Goal: Task Accomplishment & Management: Manage account settings

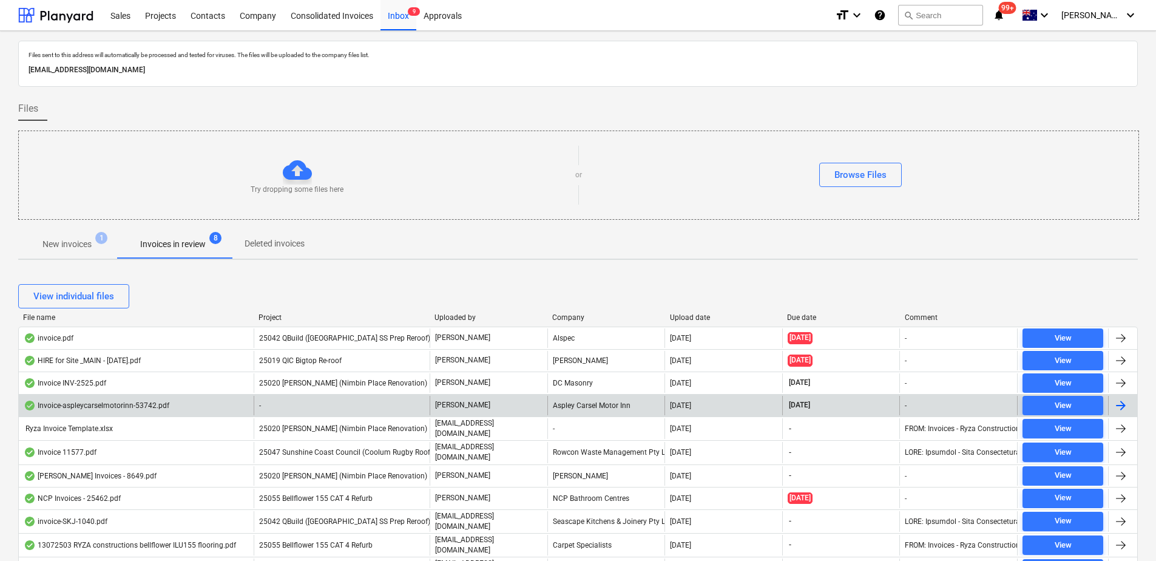
click at [297, 409] on div "-" at bounding box center [342, 405] width 176 height 19
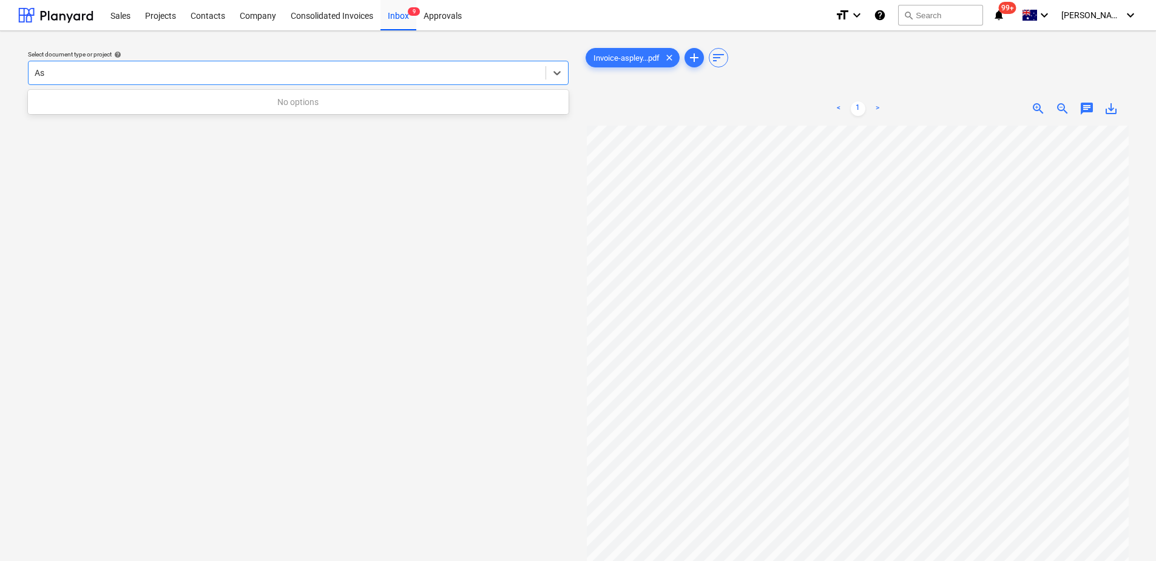
type input "A"
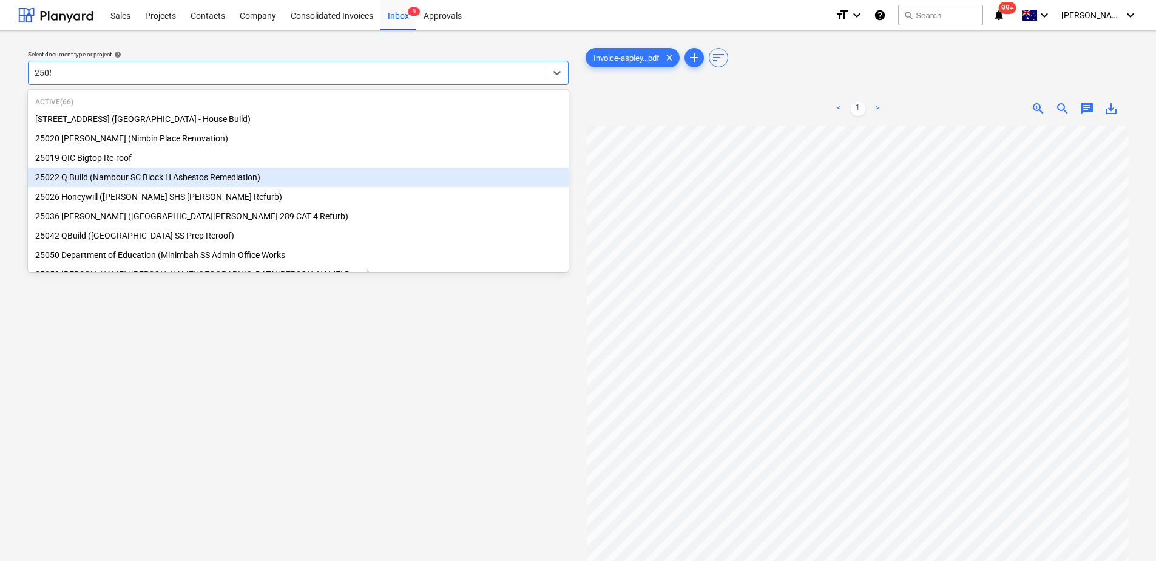
type input "25059"
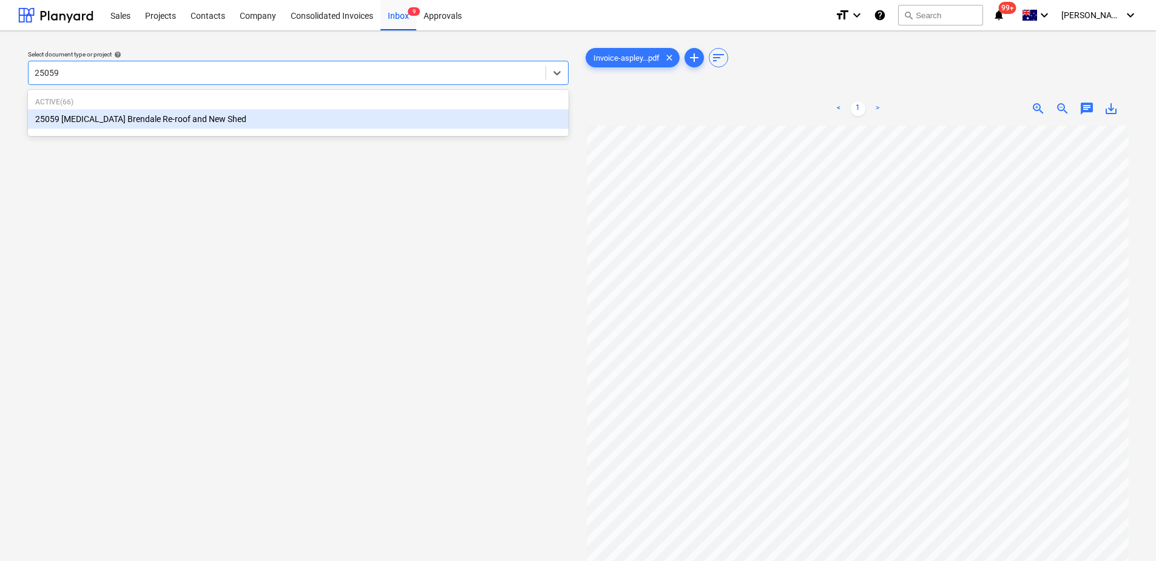
click at [316, 121] on div "25059 [MEDICAL_DATA] Brendale Re-roof and New Shed" at bounding box center [298, 118] width 541 height 19
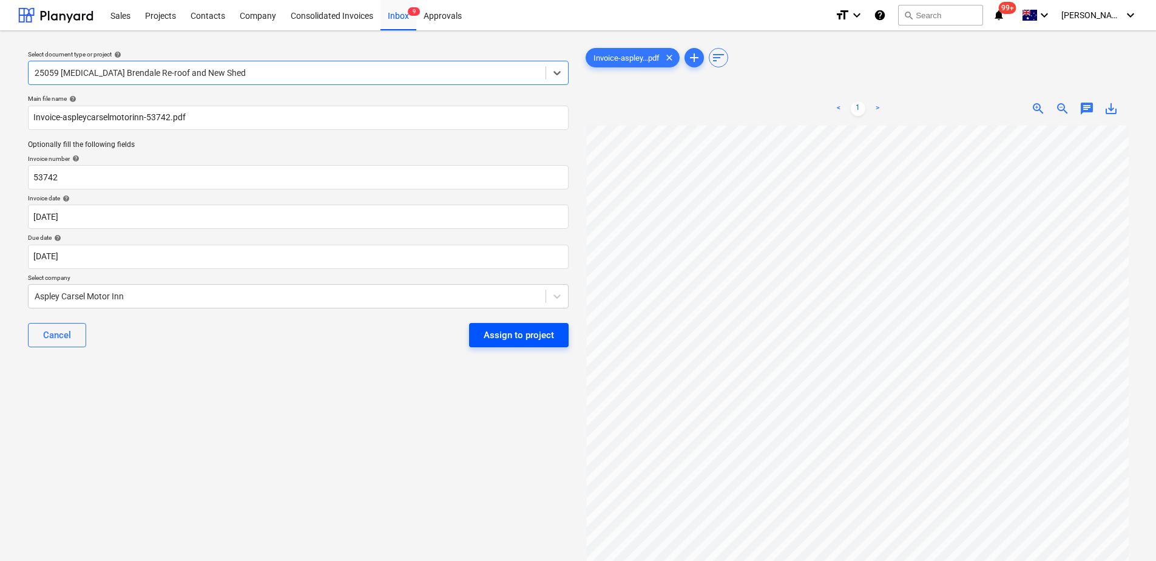
click at [509, 337] on div "Assign to project" at bounding box center [518, 335] width 70 height 16
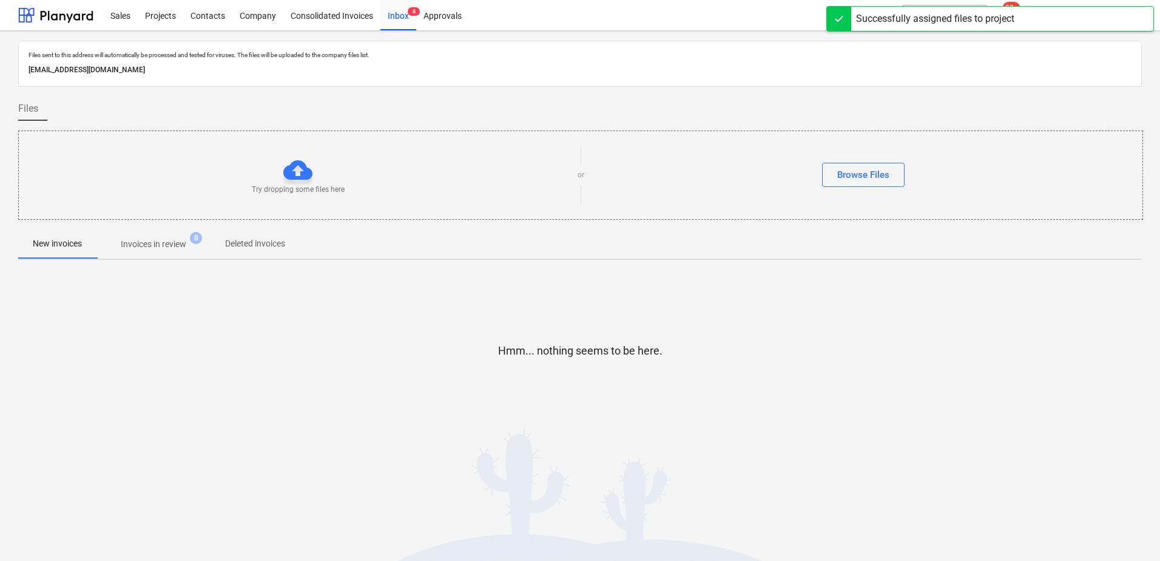
click at [178, 253] on span "Invoices in review 8" at bounding box center [153, 244] width 114 height 22
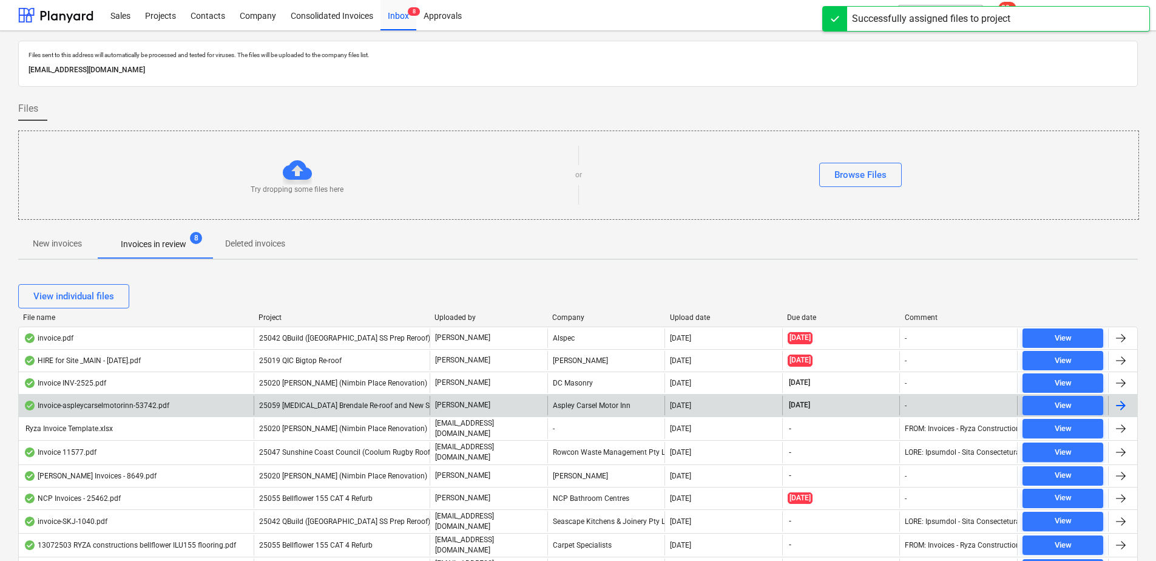
click at [288, 405] on span "25059 [MEDICAL_DATA] Brendale Re-roof and New Shed" at bounding box center [350, 405] width 183 height 8
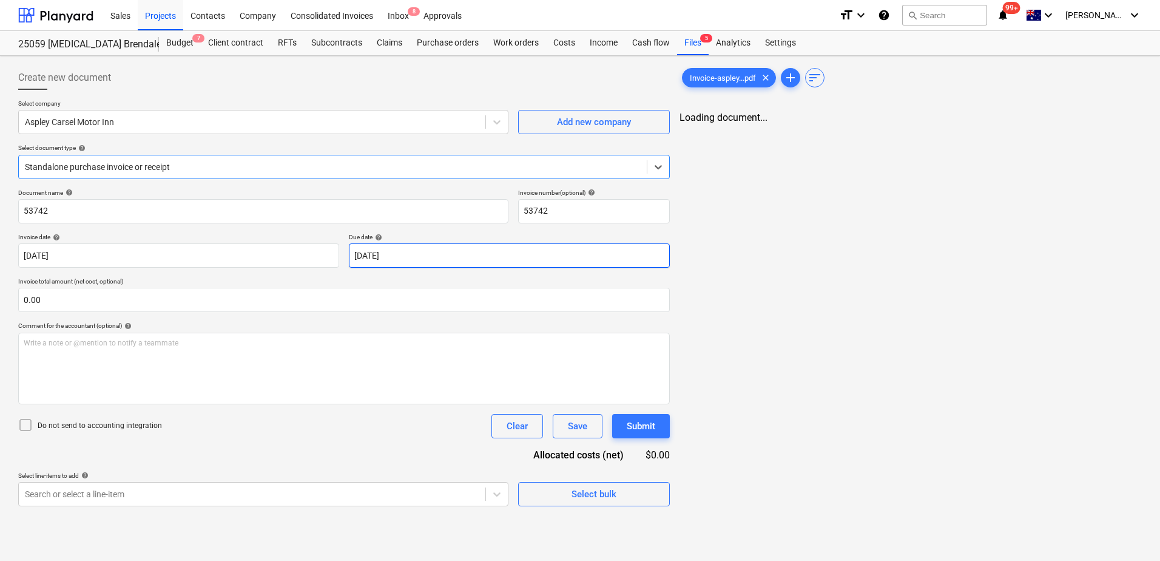
click at [416, 255] on body "Sales Projects Contacts Company Consolidated Invoices Inbox 8 Approvals format_…" at bounding box center [580, 280] width 1160 height 561
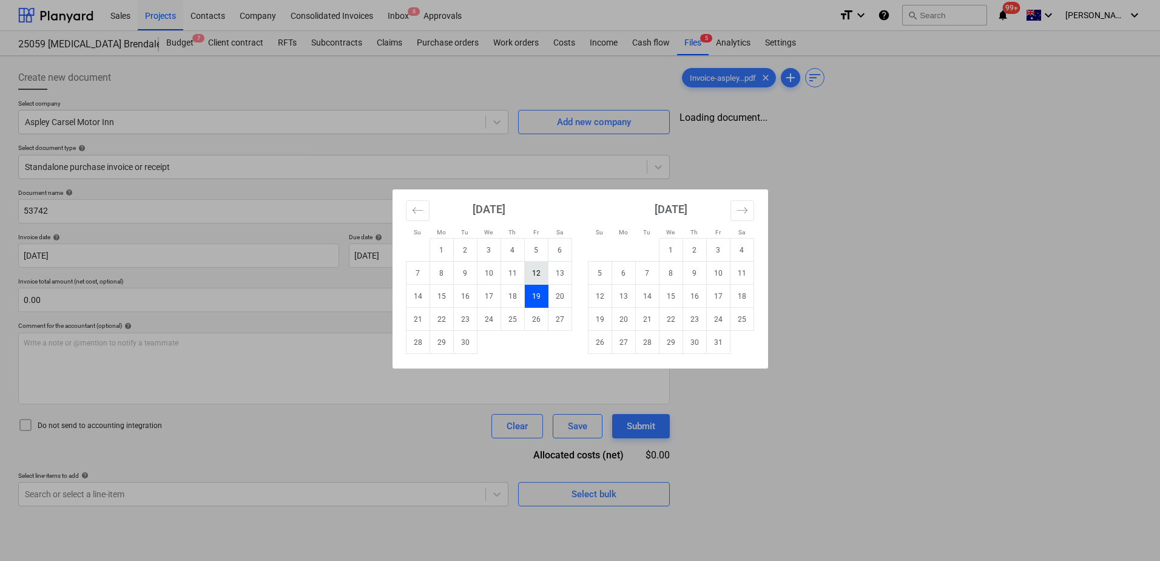
click at [538, 277] on td "12" at bounding box center [536, 272] width 24 height 23
type input "[DATE]"
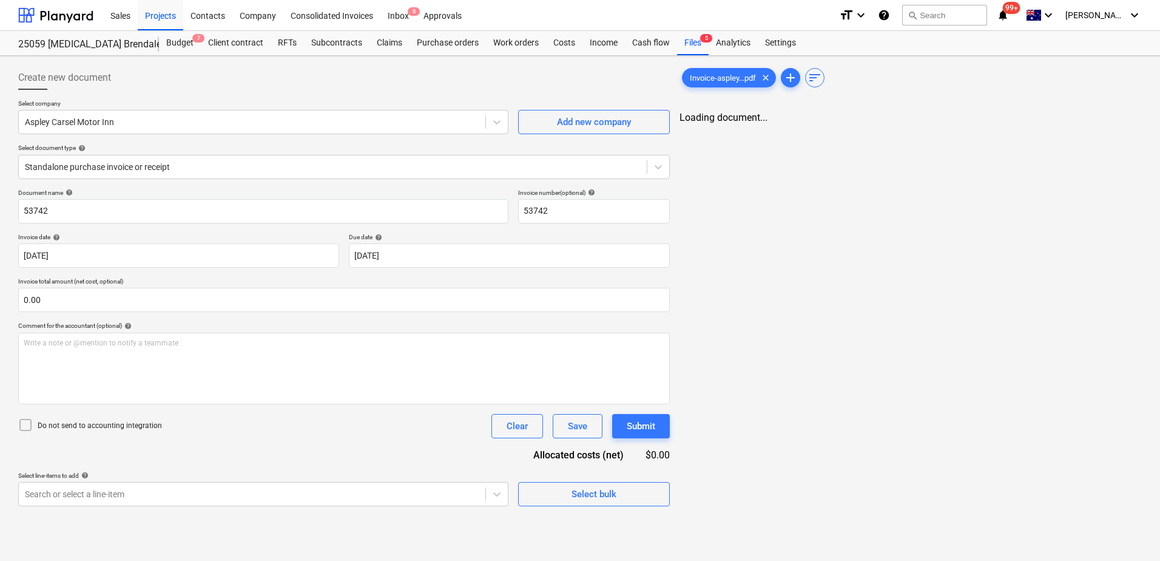
click at [277, 468] on div "Document name help 53742 Invoice number (optional) help 53742 Invoice date help…" at bounding box center [344, 347] width 652 height 317
click at [251, 491] on body "Sales Projects Contacts Company Consolidated Invoices Inbox 8 Approvals format_…" at bounding box center [580, 280] width 1160 height 561
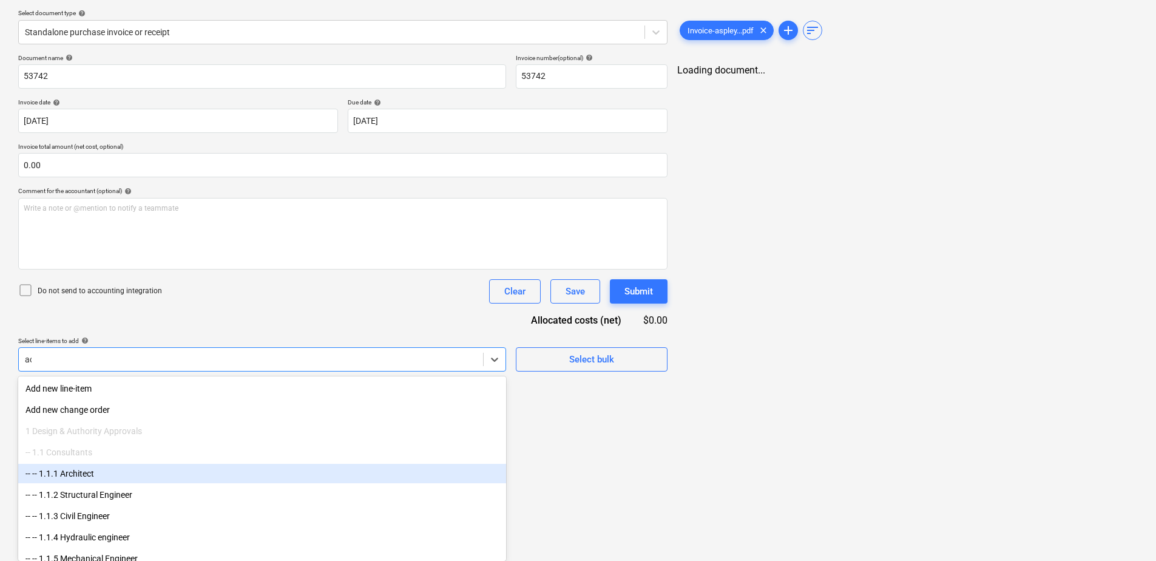
type input "acc"
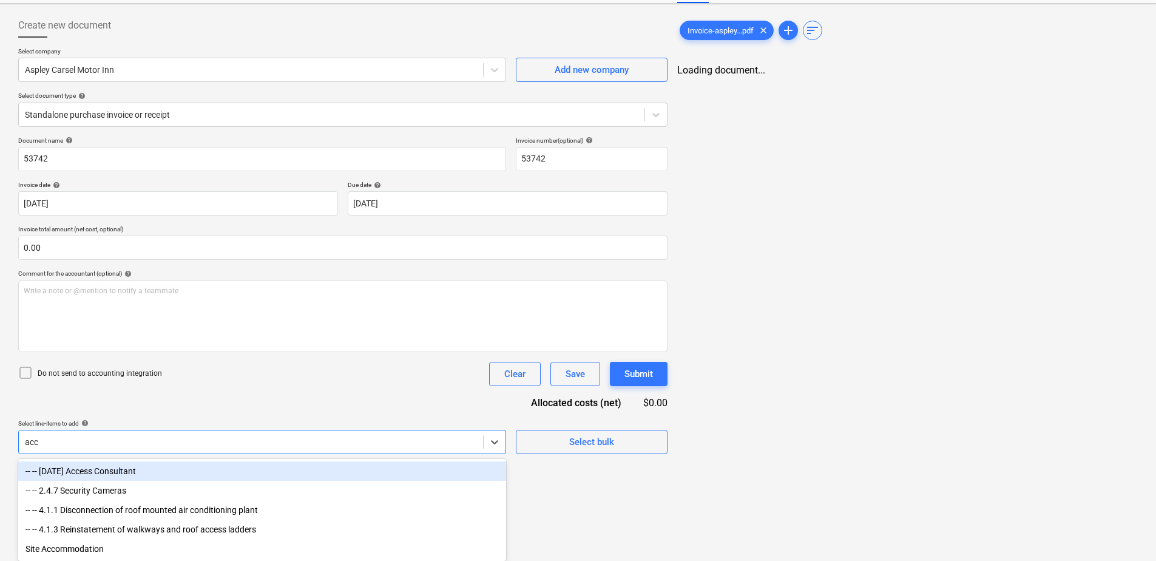
scroll to position [55, 0]
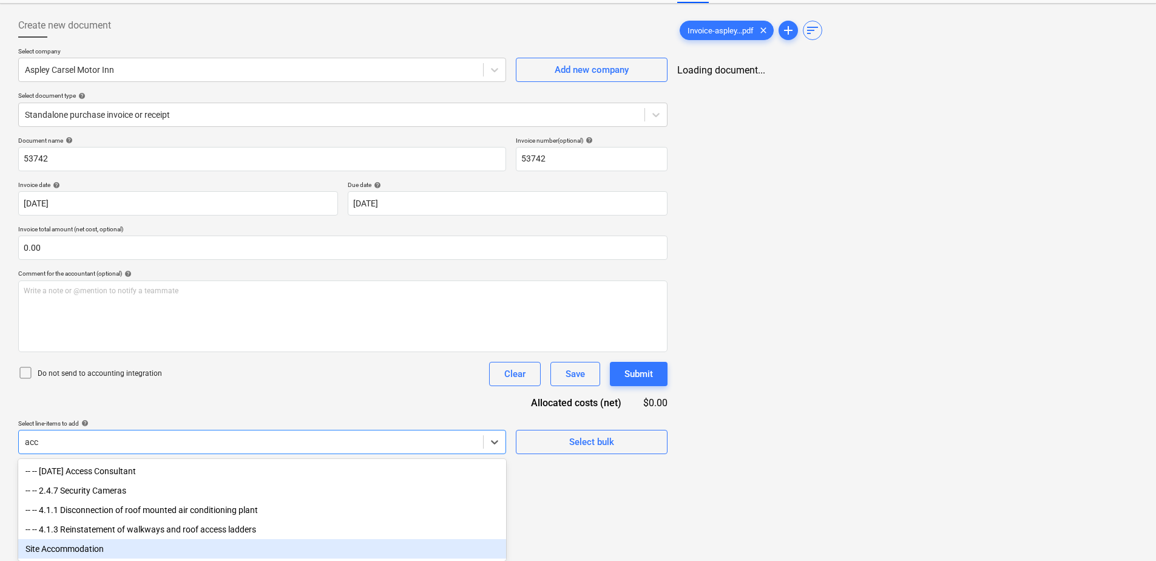
click at [221, 545] on div "Site Accommodation" at bounding box center [262, 548] width 488 height 19
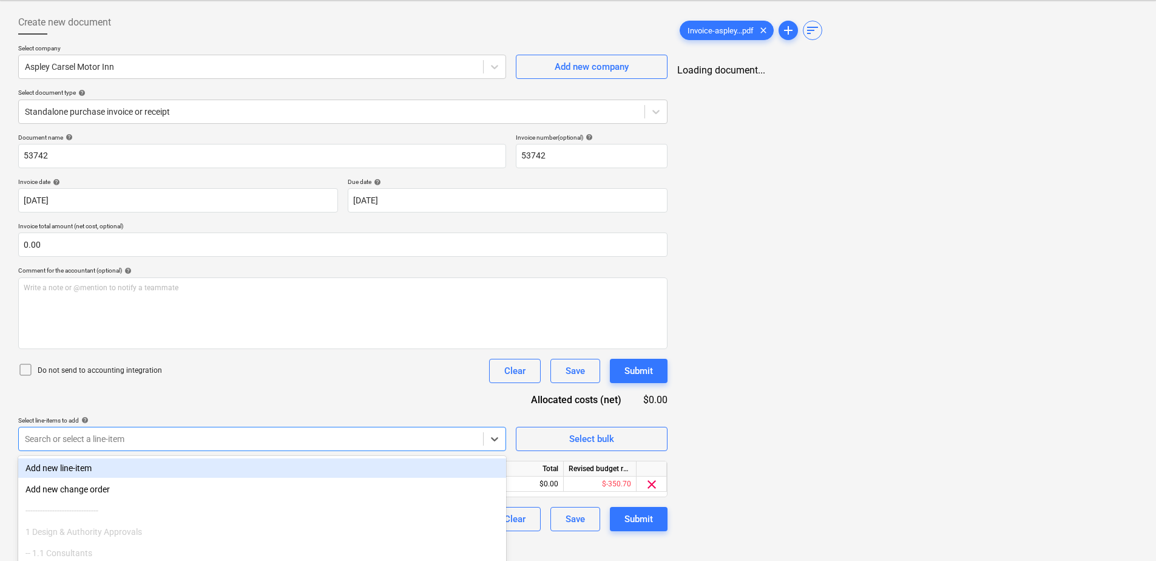
click at [295, 382] on div "Do not send to accounting integration Clear Save Submit" at bounding box center [342, 371] width 649 height 24
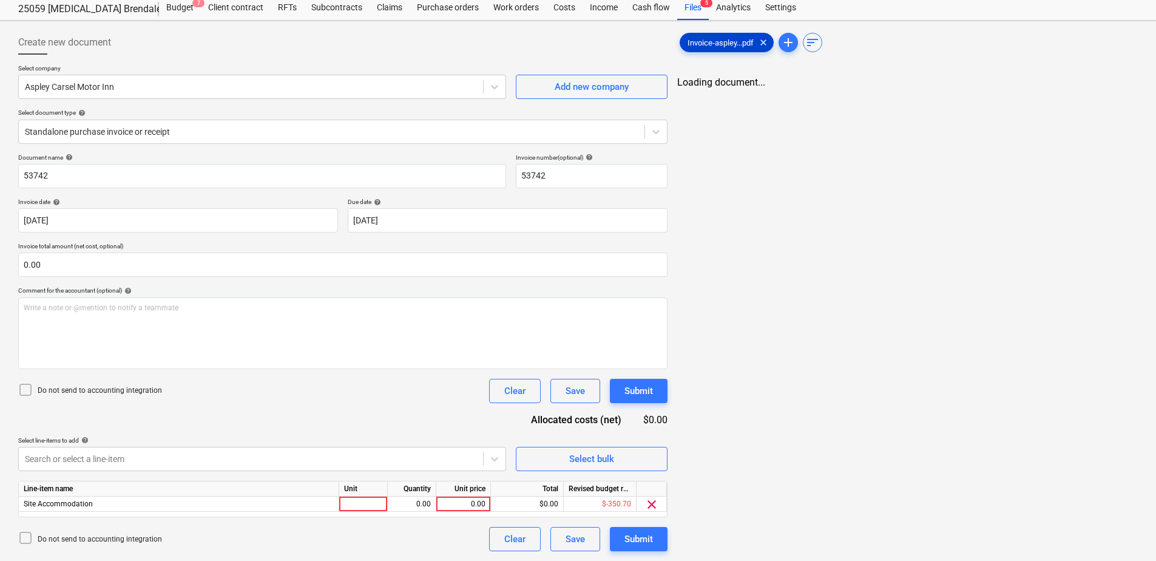
click at [716, 43] on span "Invoice-aspley...pdf" at bounding box center [720, 42] width 81 height 9
click at [363, 504] on div at bounding box center [363, 503] width 49 height 15
type input "Item"
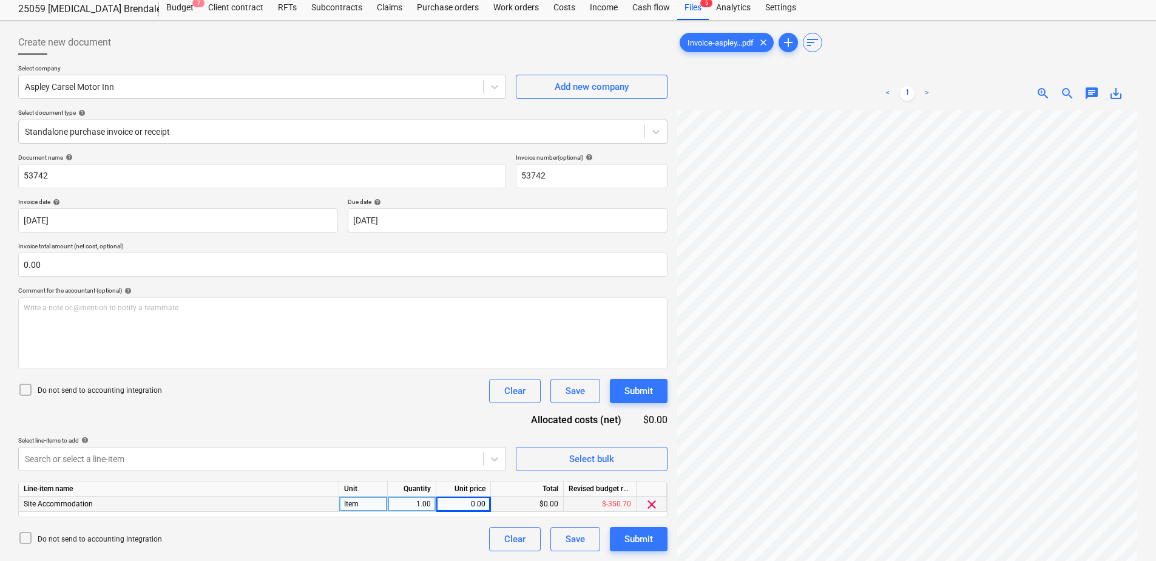
scroll to position [39, 88]
click at [473, 499] on div "0.00" at bounding box center [463, 503] width 44 height 15
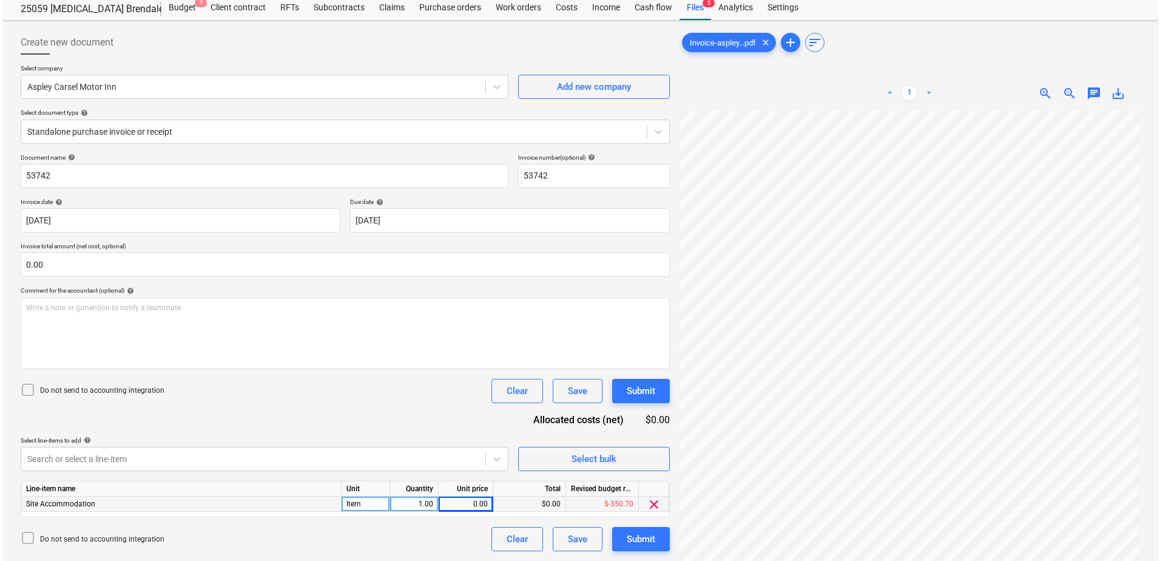
scroll to position [130, 88]
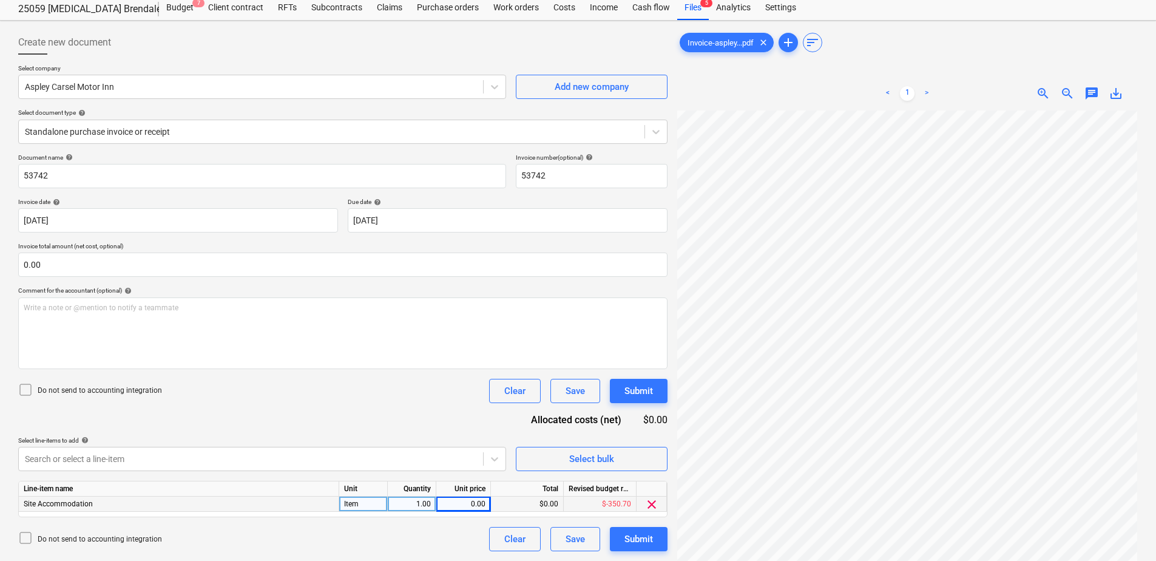
click at [464, 504] on div "0.00" at bounding box center [463, 503] width 44 height 15
type input "140"
click at [646, 533] on div "Submit" at bounding box center [638, 539] width 29 height 16
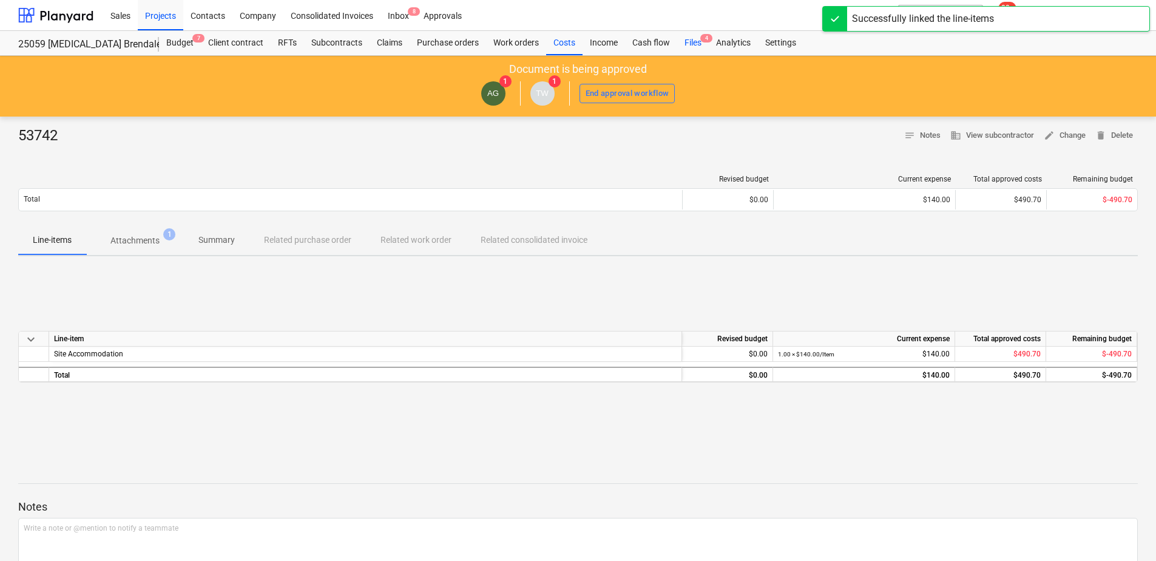
click at [689, 45] on div "Files 4" at bounding box center [693, 43] width 32 height 24
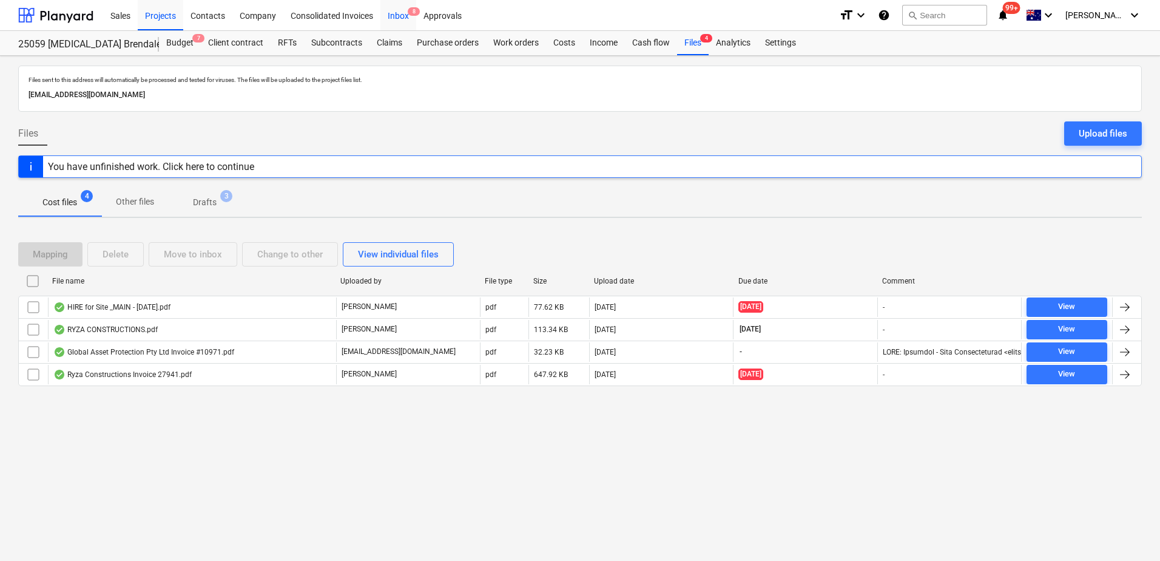
click at [405, 15] on div "Inbox 8" at bounding box center [398, 14] width 36 height 31
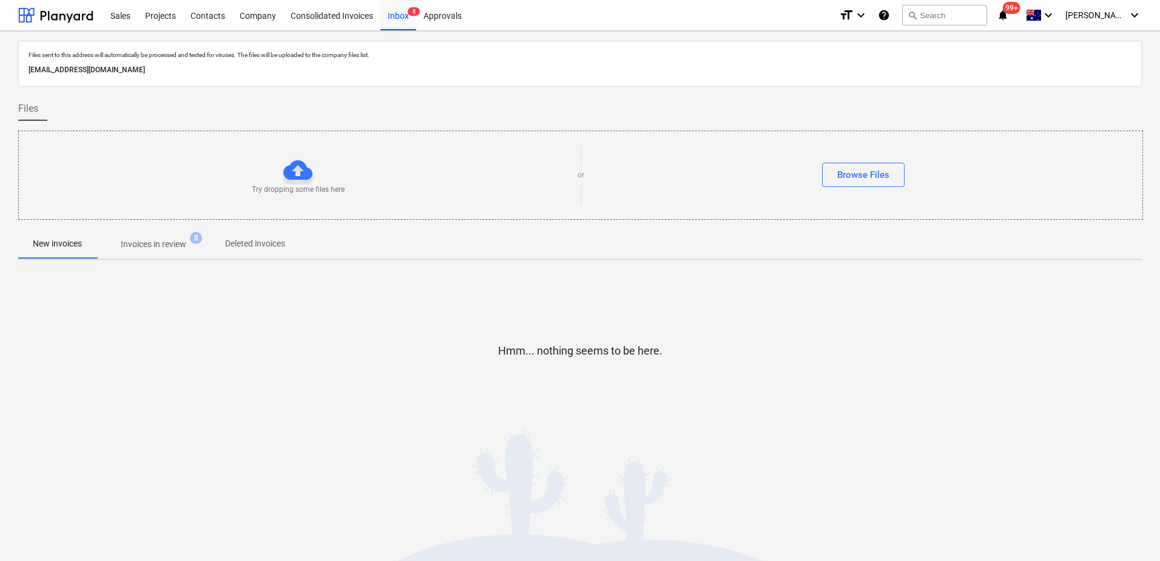
click at [175, 249] on p "Invoices in review" at bounding box center [154, 244] width 66 height 13
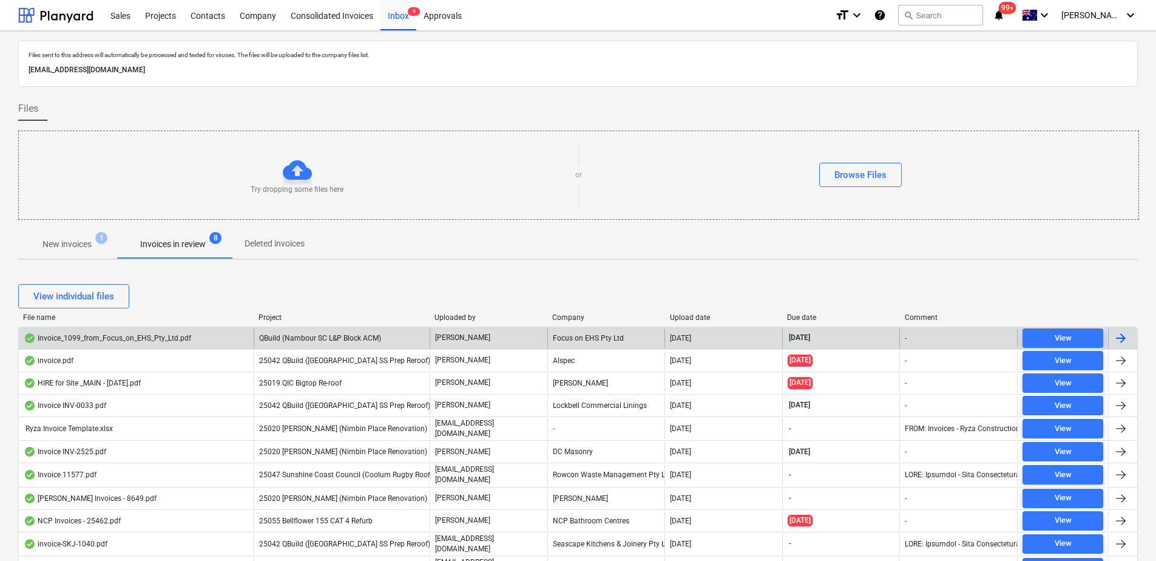
click at [335, 338] on span "QBuild (Nambour SC L&P Block ACM)" at bounding box center [320, 338] width 122 height 8
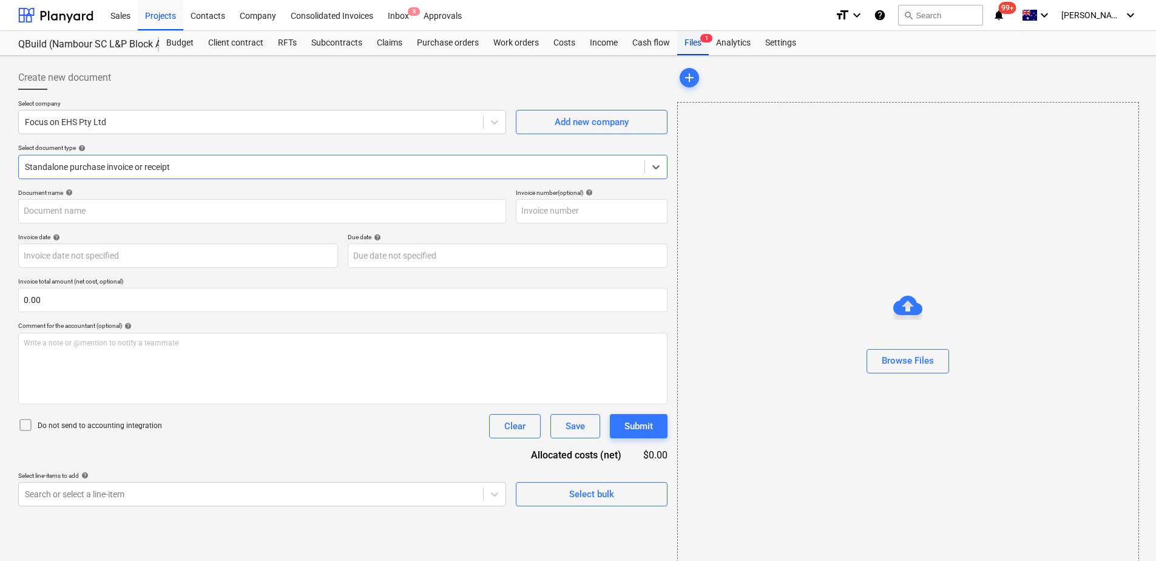
type input "1099"
type input "[DATE]"
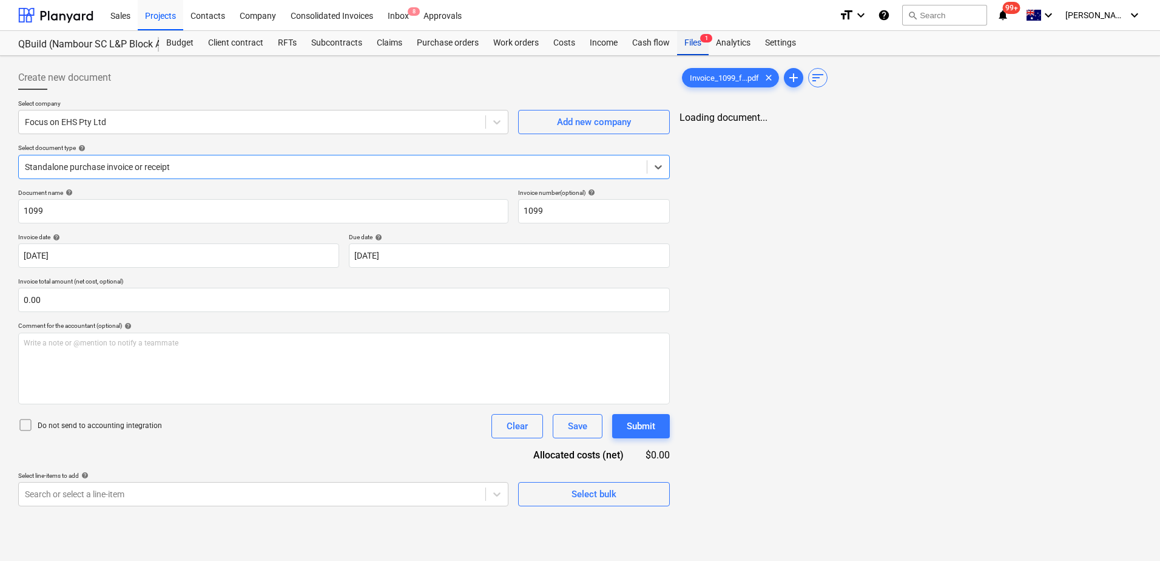
click at [702, 48] on div "Files 1" at bounding box center [693, 43] width 32 height 24
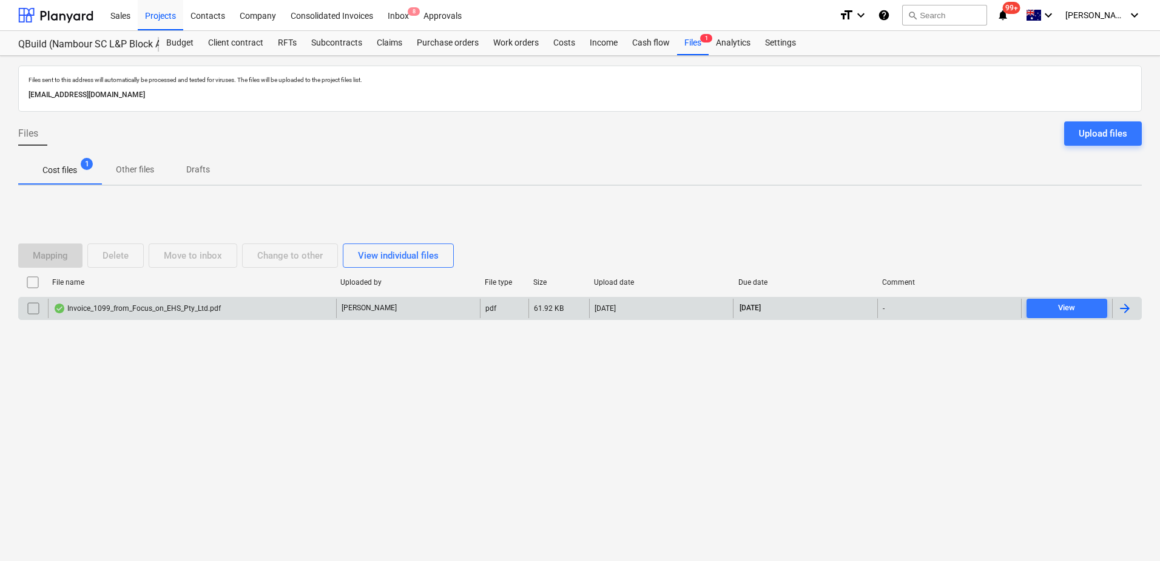
click at [33, 308] on input "checkbox" at bounding box center [33, 307] width 19 height 19
click at [200, 259] on div "Move to inbox" at bounding box center [193, 256] width 58 height 16
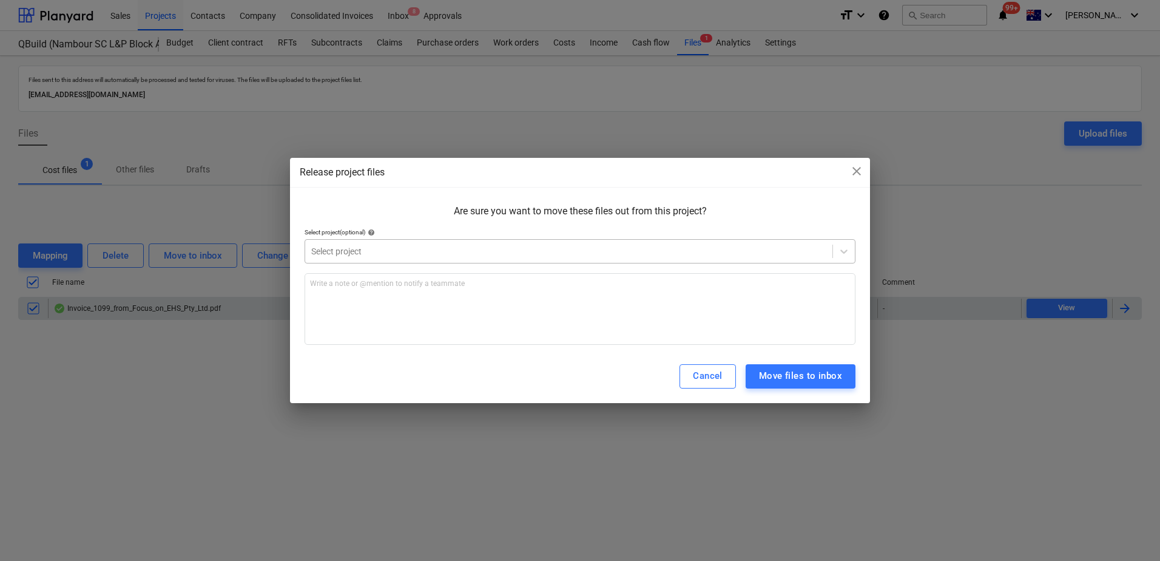
click at [414, 252] on div at bounding box center [568, 251] width 515 height 12
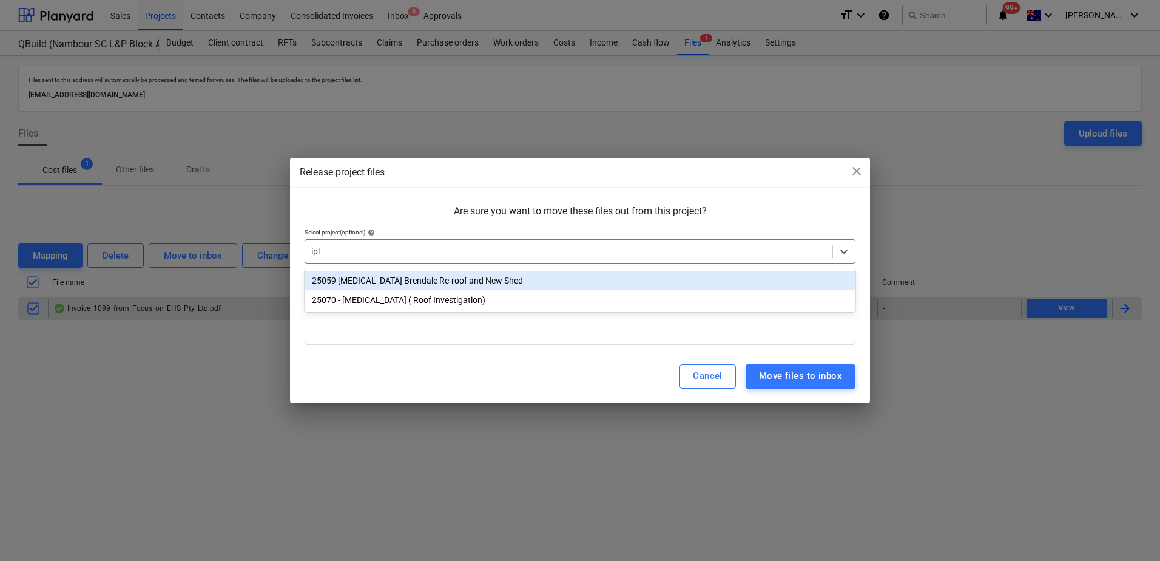
type input "iple"
click at [425, 279] on div "25059 [MEDICAL_DATA] Brendale Re-roof and New Shed" at bounding box center [580, 280] width 551 height 19
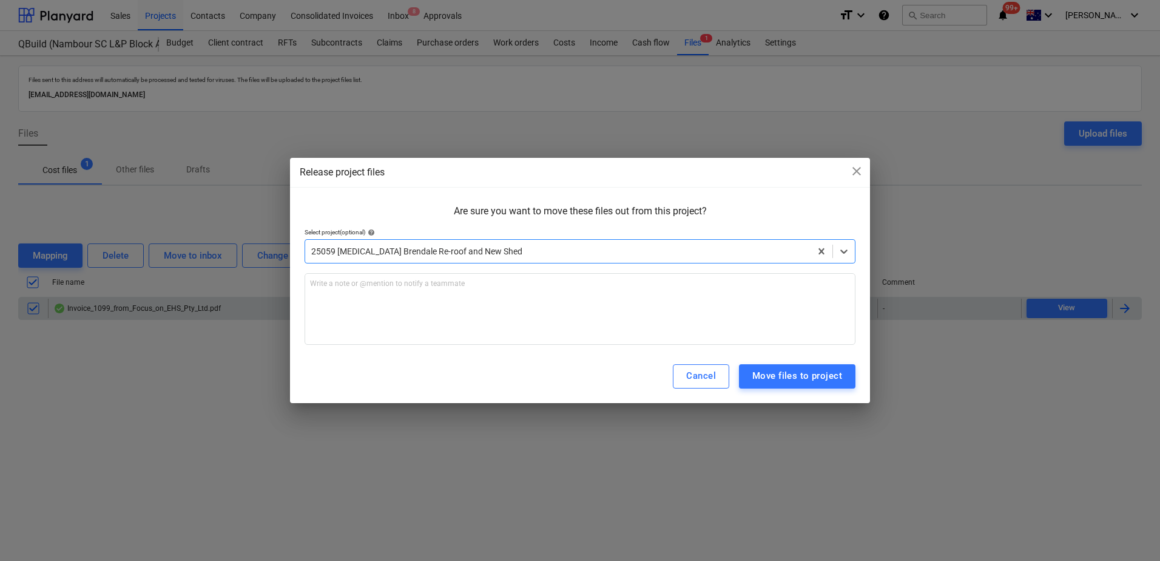
click at [446, 218] on p "Are sure you want to move these files out from this project?" at bounding box center [580, 211] width 551 height 14
click at [764, 370] on div "Move files to project" at bounding box center [797, 376] width 90 height 16
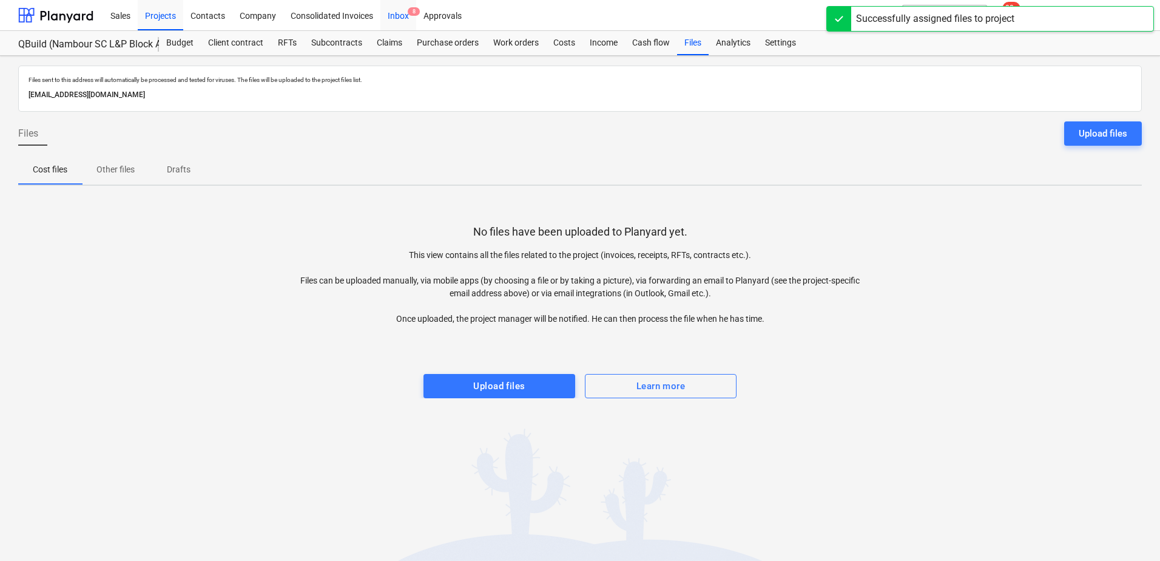
click at [403, 22] on div "Inbox 8" at bounding box center [398, 14] width 36 height 31
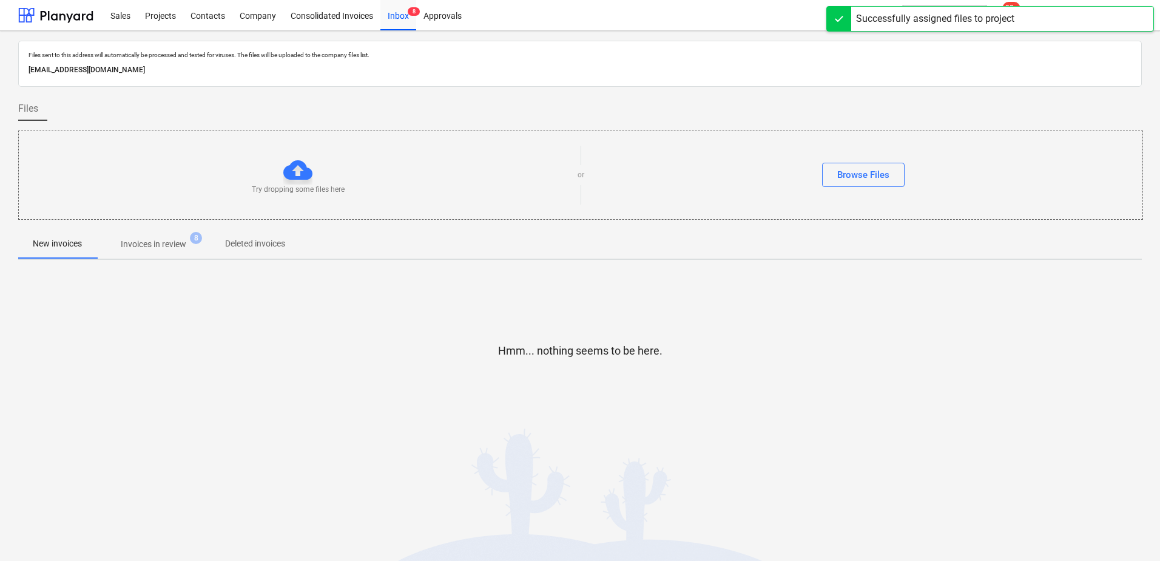
click at [175, 242] on p "Invoices in review" at bounding box center [154, 244] width 66 height 13
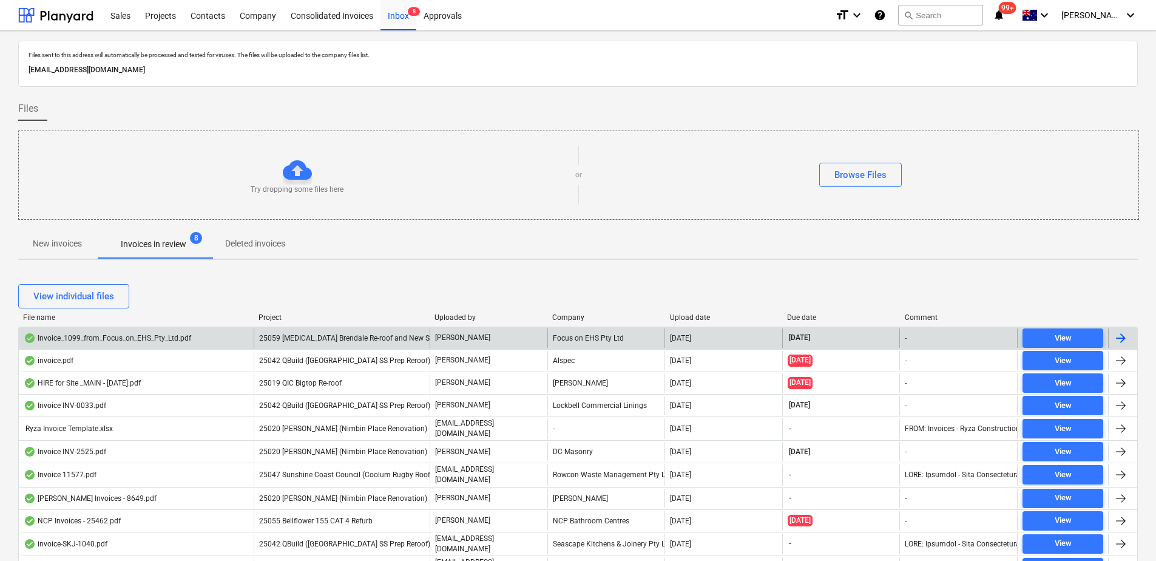
click at [365, 335] on span "25059 [MEDICAL_DATA] Brendale Re-roof and New Shed" at bounding box center [350, 338] width 183 height 8
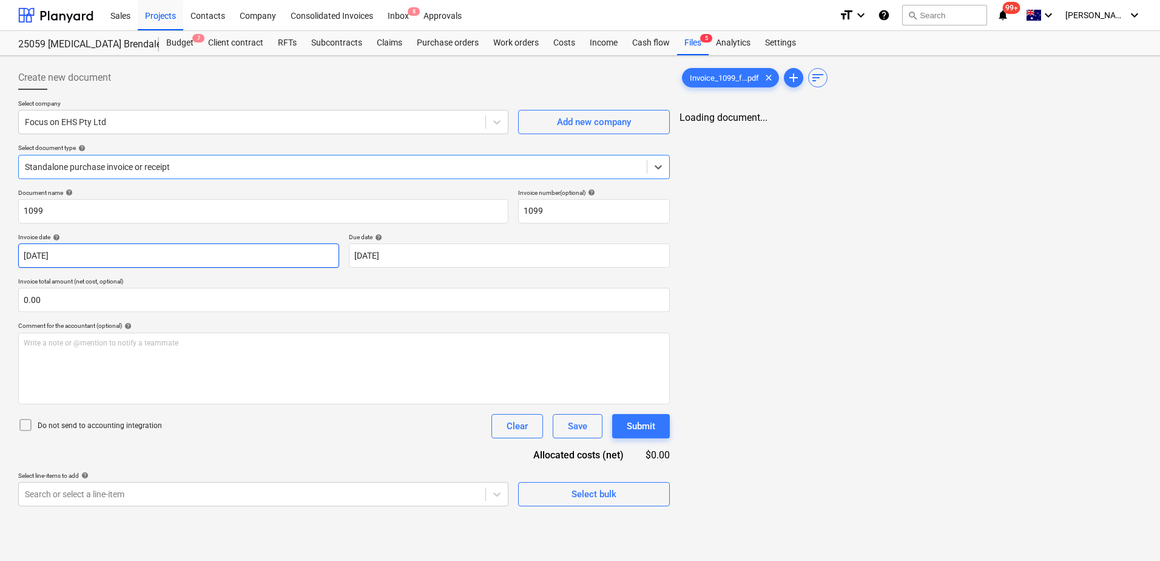
click at [210, 261] on body "Sales Projects Contacts Company Consolidated Invoices Inbox 8 Approvals format_…" at bounding box center [580, 280] width 1160 height 561
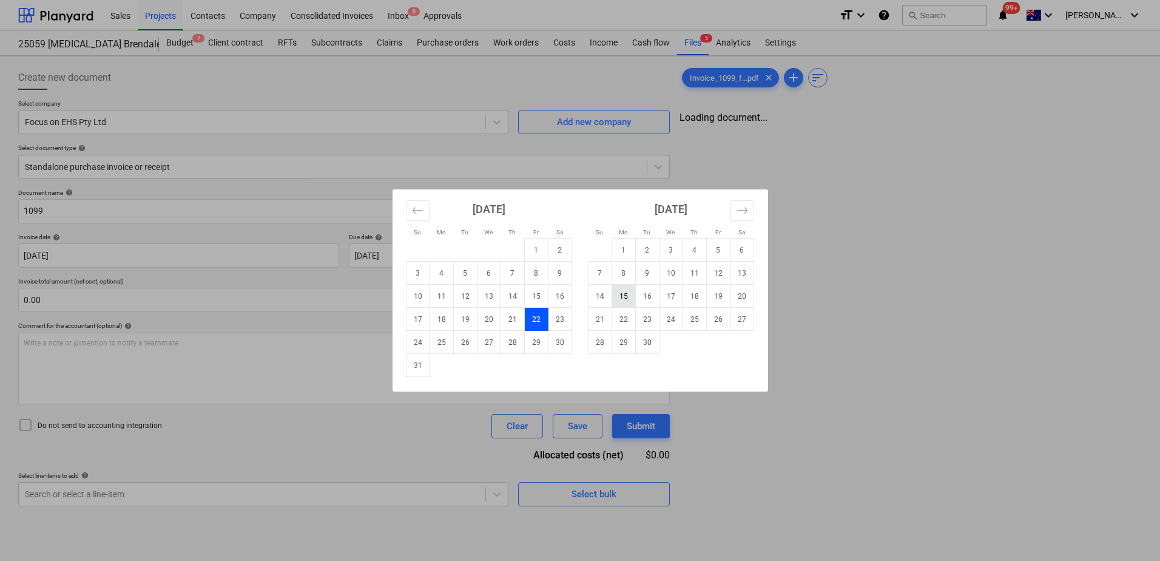
click at [631, 294] on td "15" at bounding box center [623, 296] width 24 height 23
type input "[DATE]"
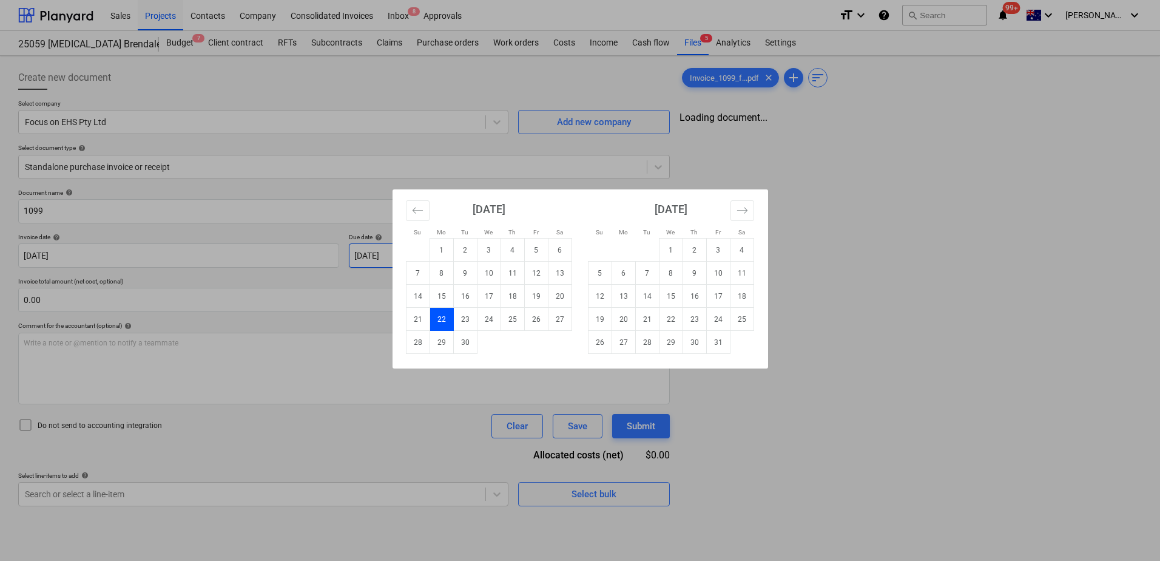
click at [439, 255] on body "Sales Projects Contacts Company Consolidated Invoices Inbox 8 Approvals format_…" at bounding box center [580, 280] width 1160 height 561
click at [442, 334] on td "29" at bounding box center [441, 342] width 24 height 23
type input "[DATE]"
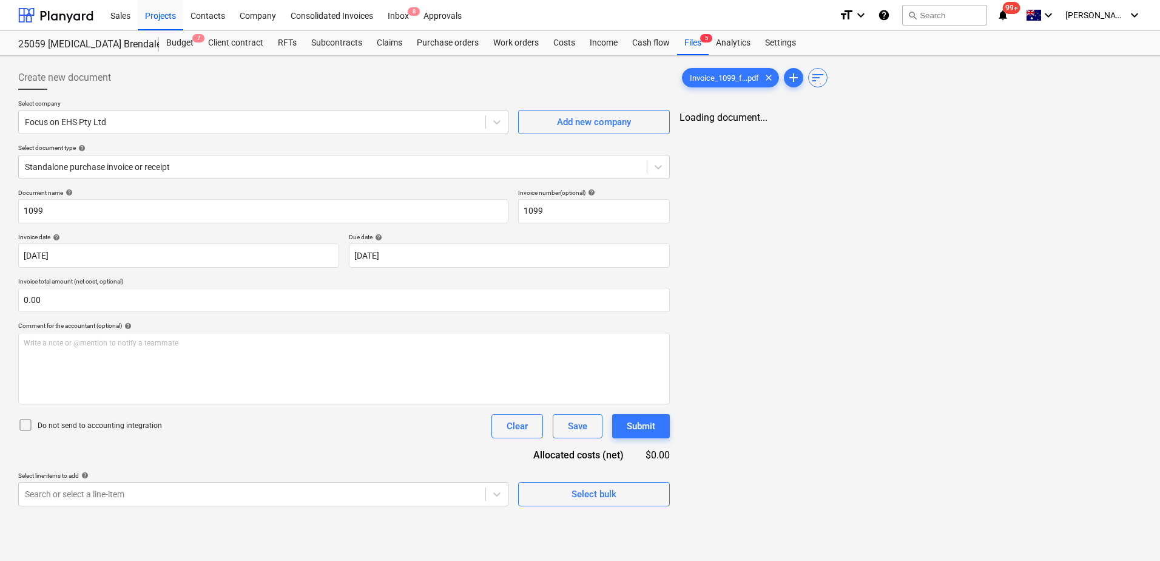
click at [234, 451] on div "Document name help 1099 Invoice number (optional) help 1099 Invoice date help […" at bounding box center [344, 347] width 652 height 317
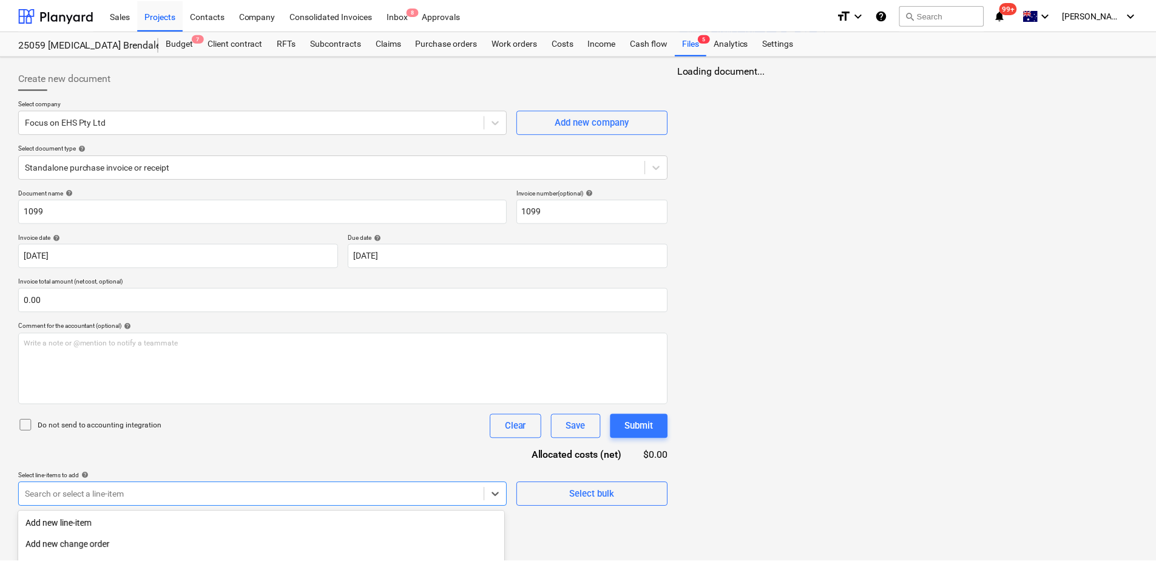
scroll to position [135, 0]
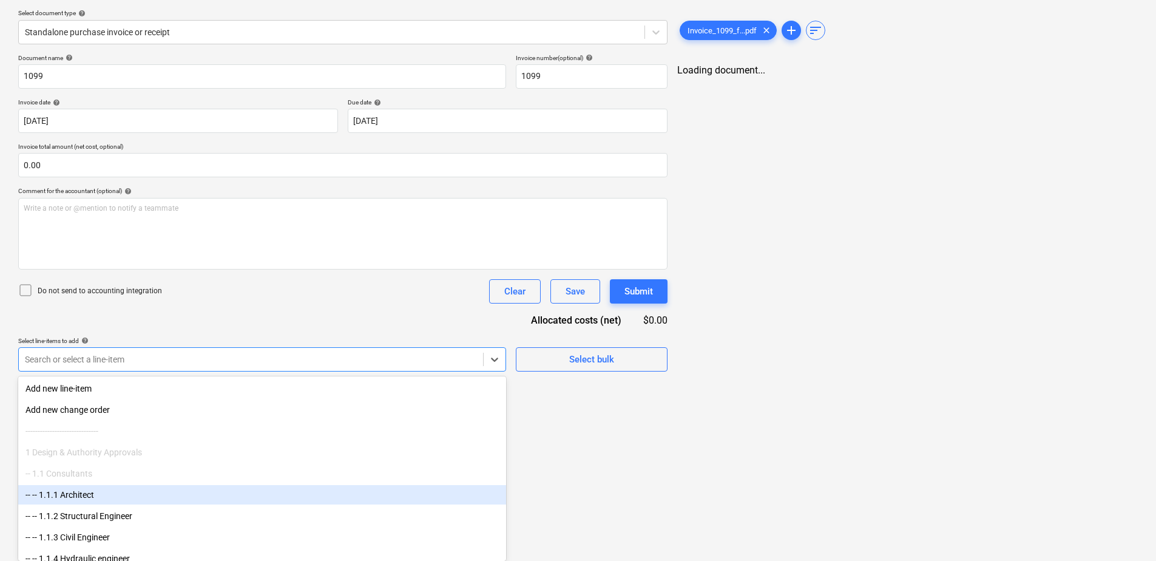
click at [241, 426] on body "Sales Projects Contacts Company Consolidated Invoices Inbox 8 Approvals format_…" at bounding box center [578, 145] width 1156 height 561
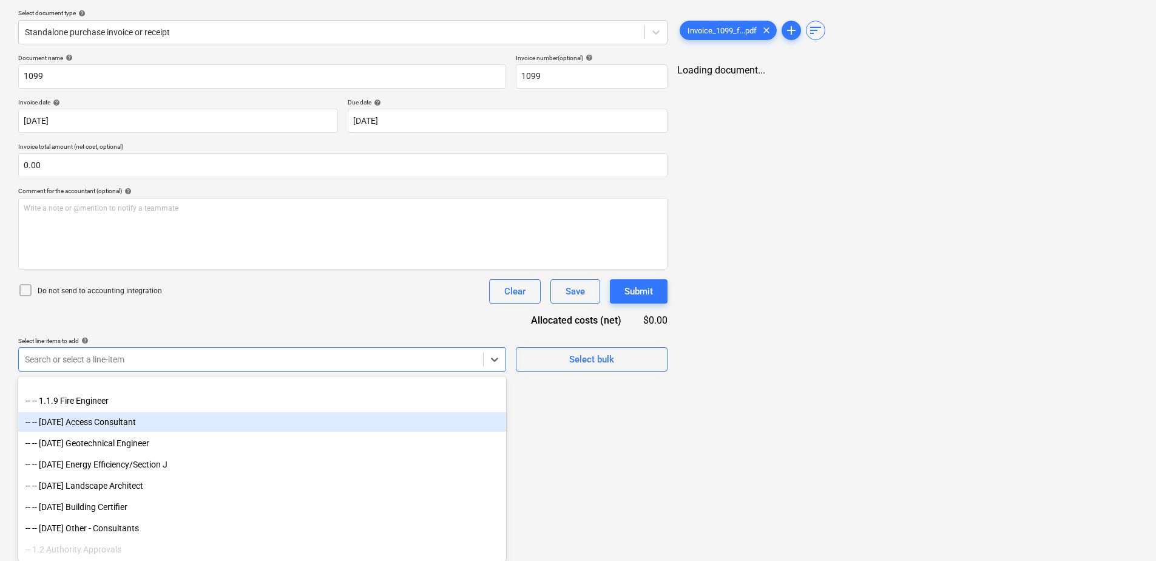
scroll to position [303, 0]
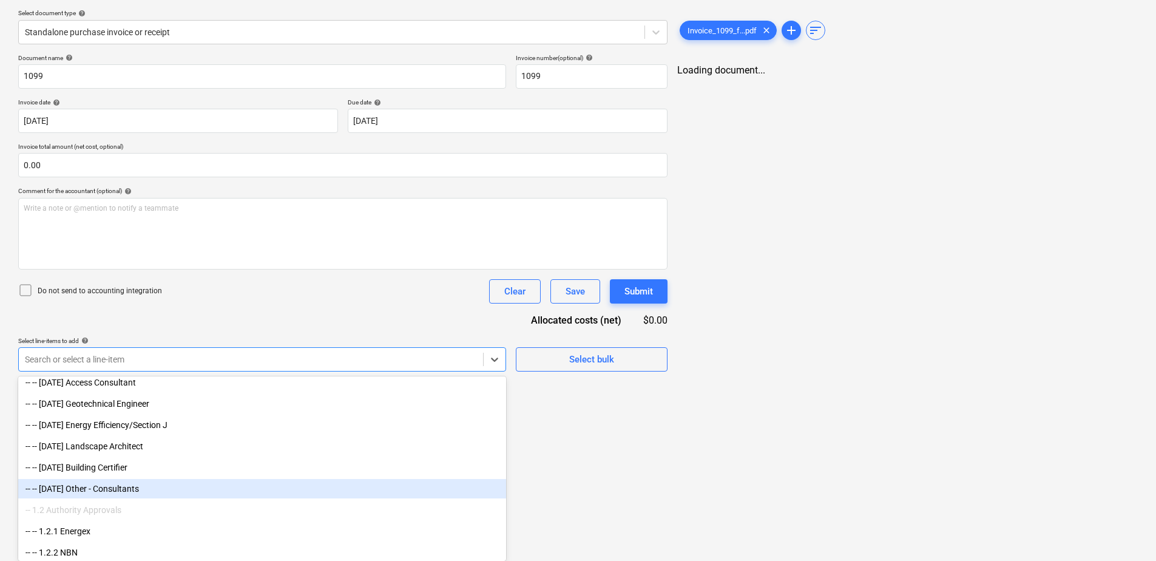
click at [178, 495] on div "-- -- [DATE] Other - Consultants" at bounding box center [262, 488] width 488 height 19
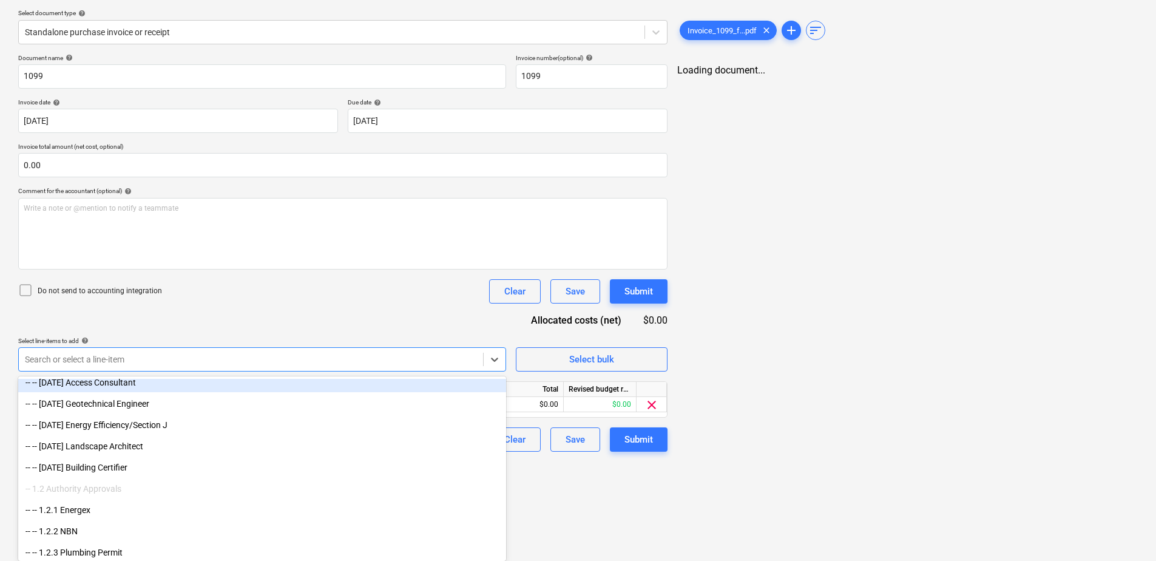
click at [351, 312] on div "Document name help 1099 Invoice number (optional) help 1099 Invoice date help […" at bounding box center [342, 252] width 649 height 397
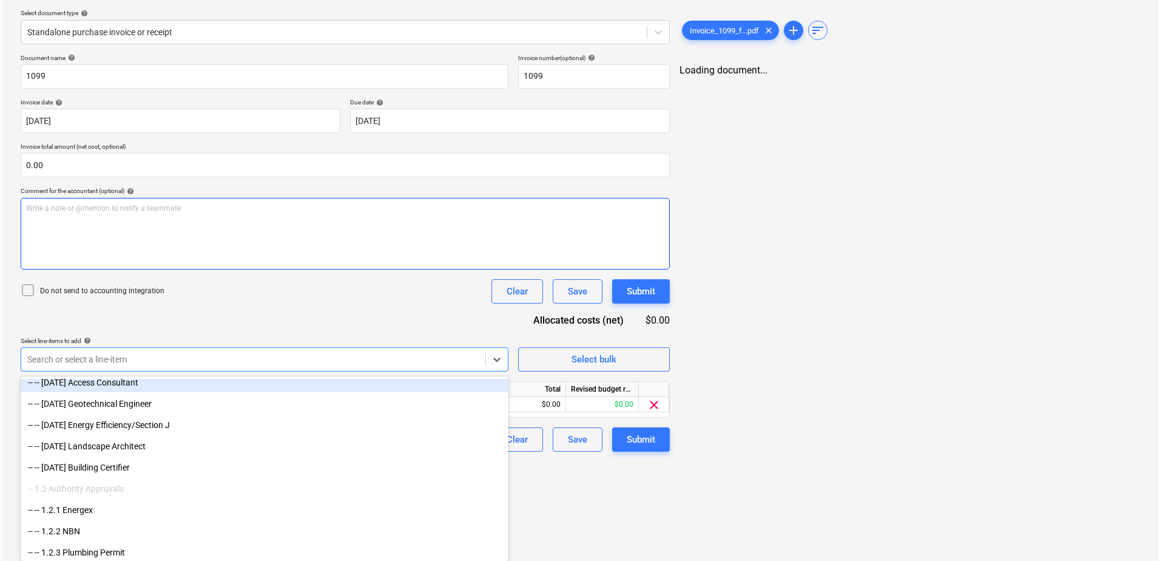
scroll to position [35, 0]
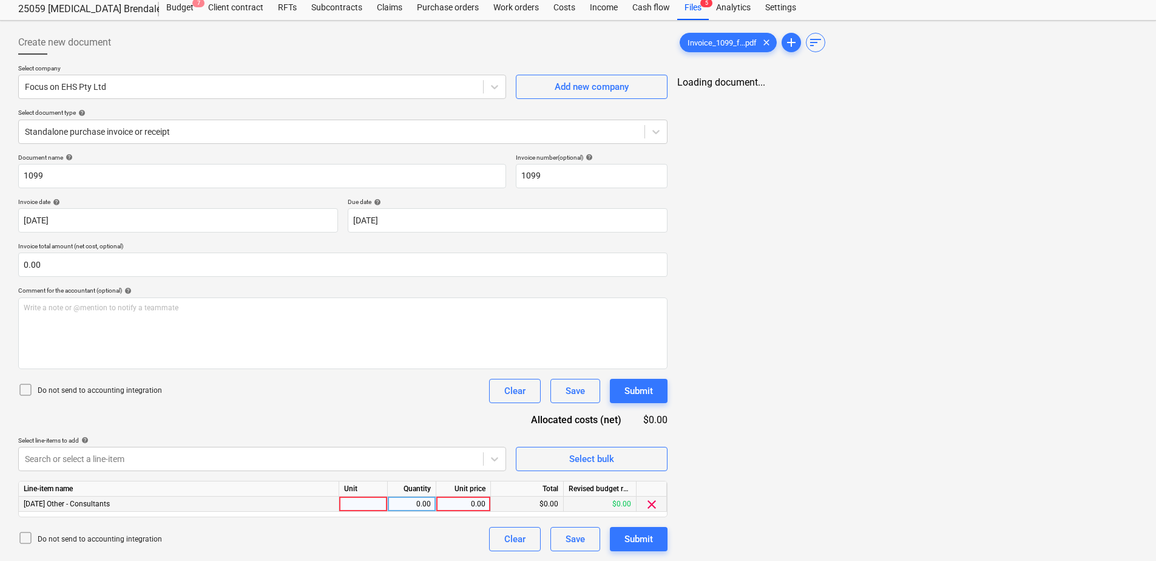
click at [355, 501] on div at bounding box center [363, 503] width 49 height 15
type input "Item"
click at [468, 501] on div "0.00" at bounding box center [463, 503] width 44 height 15
type input "4037.10"
click at [645, 534] on div "Submit" at bounding box center [638, 539] width 29 height 16
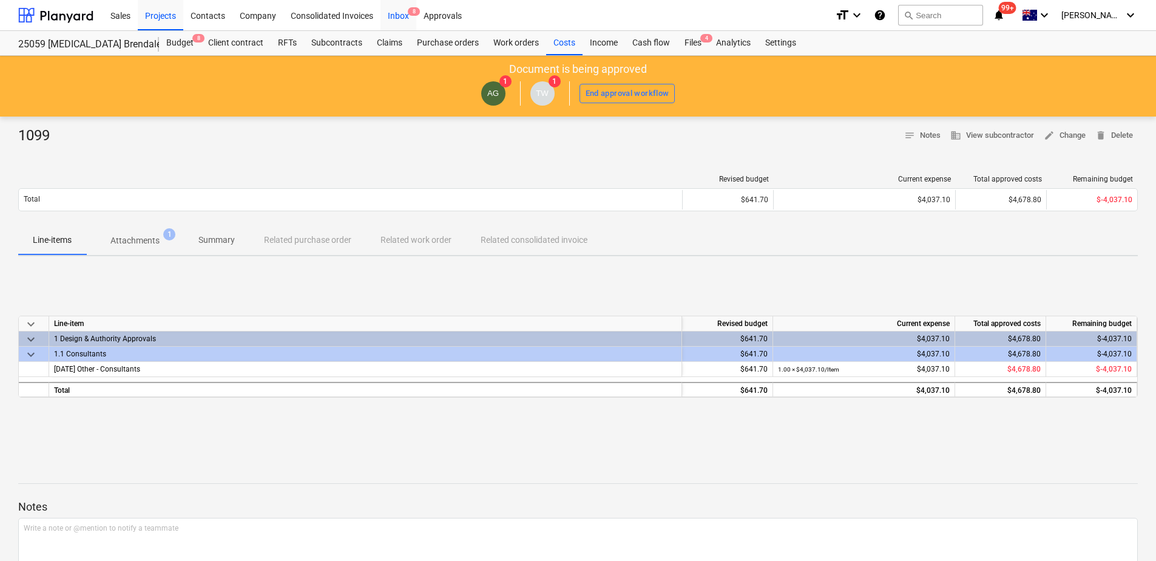
click at [403, 10] on div "Inbox 8" at bounding box center [398, 14] width 36 height 31
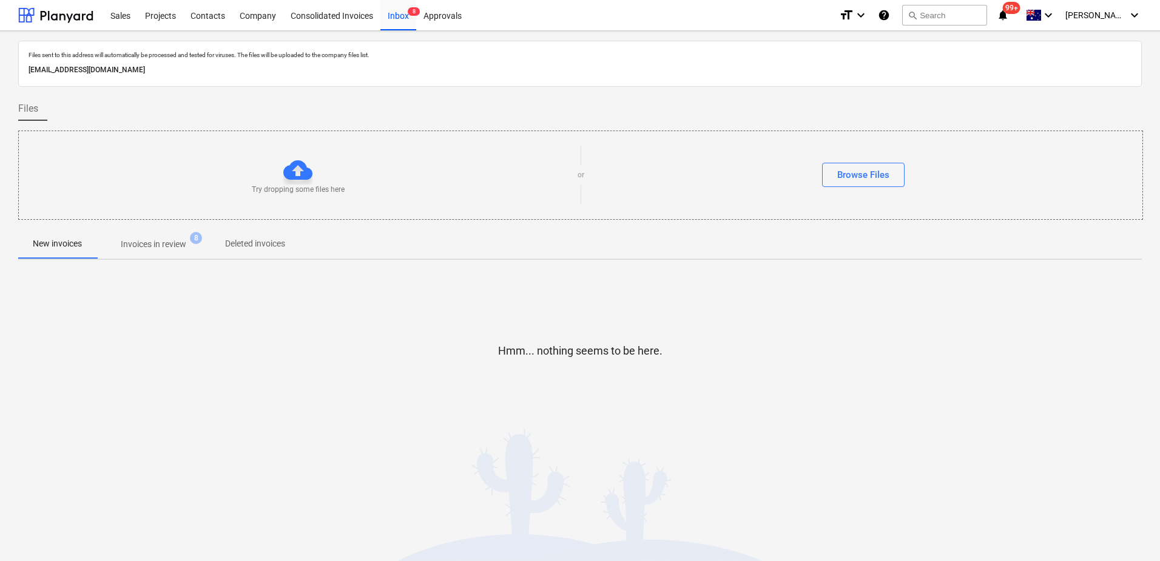
click at [157, 240] on p "Invoices in review" at bounding box center [154, 244] width 66 height 13
